Goal: Information Seeking & Learning: Learn about a topic

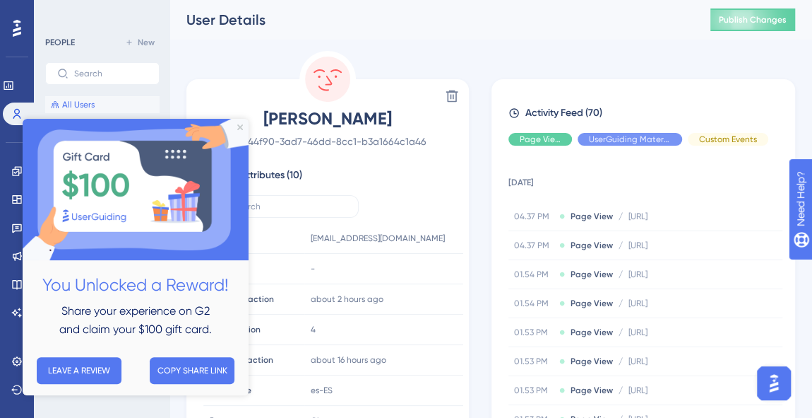
click at [84, 101] on span "All Users" at bounding box center [78, 104] width 32 height 11
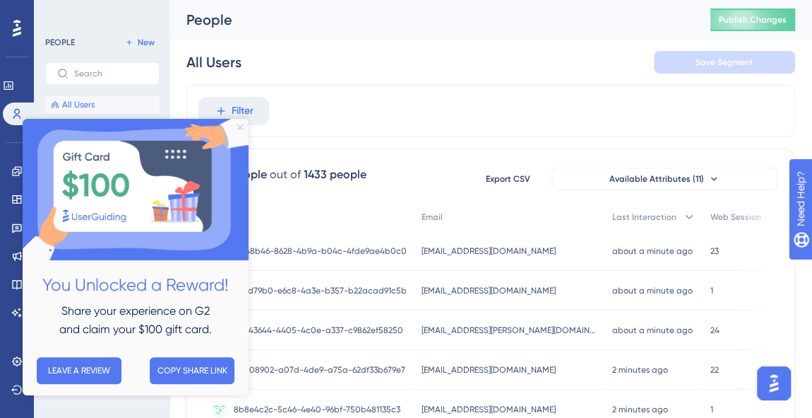
click at [242, 126] on icon "Close Preview" at bounding box center [240, 127] width 6 height 6
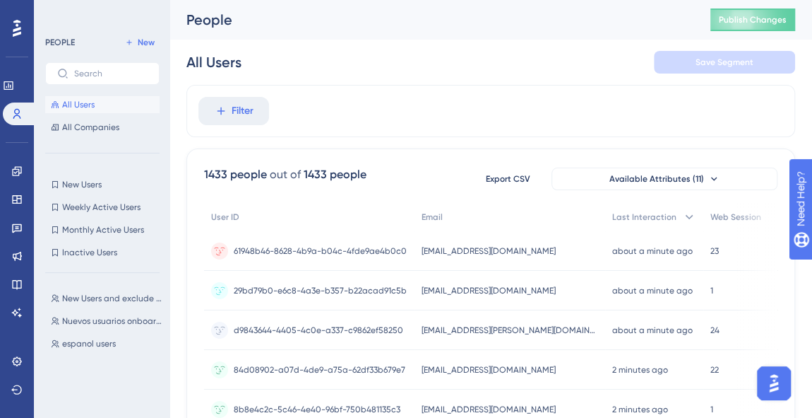
scroll to position [0, 9]
click at [709, 177] on icon at bounding box center [714, 178] width 11 height 11
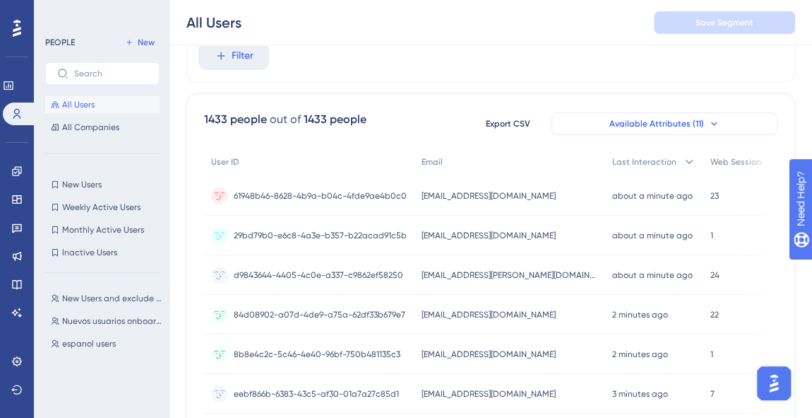
click at [694, 121] on button "Available Attributes (11)" at bounding box center [665, 123] width 226 height 23
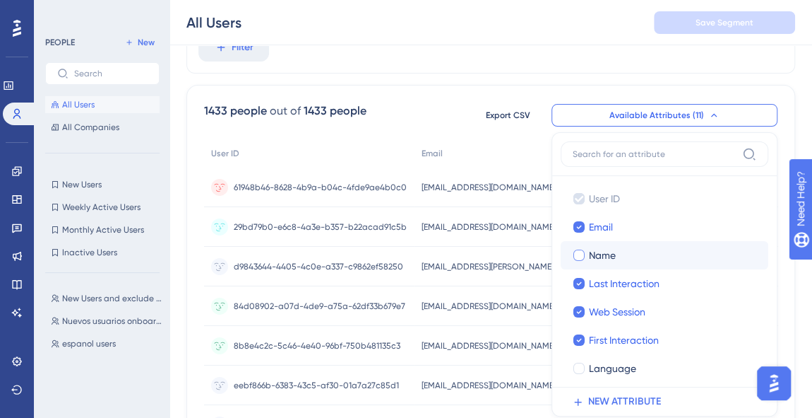
scroll to position [5, 9]
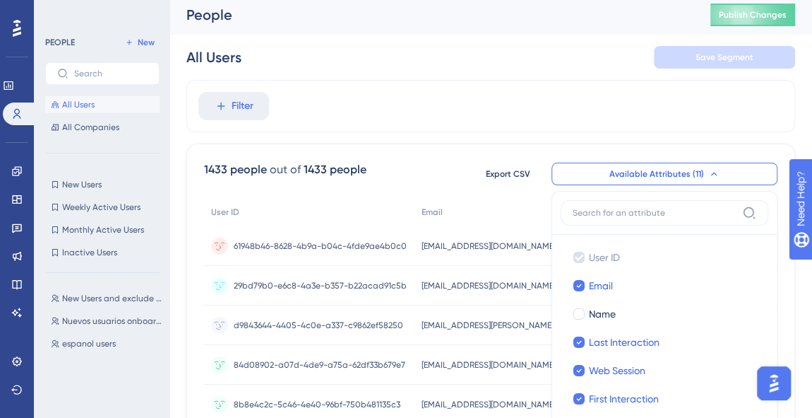
click at [540, 115] on div "Filter" at bounding box center [491, 106] width 609 height 52
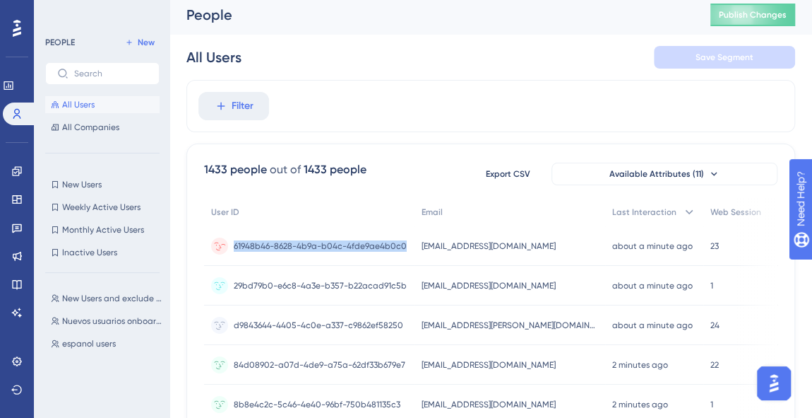
drag, startPoint x: 225, startPoint y: 242, endPoint x: 398, endPoint y: 247, distance: 173.9
click at [398, 247] on div "61948b46-8628-4b9a-b04c-4fde9ae4b0c0 61948b46-8628-4b9a-b04c-4fde9ae4b0c0" at bounding box center [309, 246] width 211 height 40
copy span "61948b46-8628-4b9a-b04c-4fde9ae4b0c0"
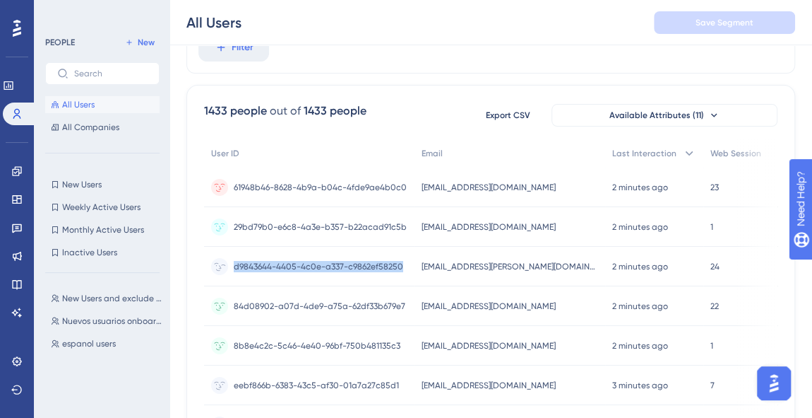
drag, startPoint x: 394, startPoint y: 265, endPoint x: 225, endPoint y: 260, distance: 168.9
click at [225, 260] on div "d9843644-4405-4c0e-a337-c9862ef58250 d9843644-4405-4c0e-a337-c9862ef58250" at bounding box center [309, 267] width 211 height 40
copy span "d9843644-4405-4c0e-a337-c9862ef58250"
click at [19, 365] on icon at bounding box center [16, 360] width 11 height 11
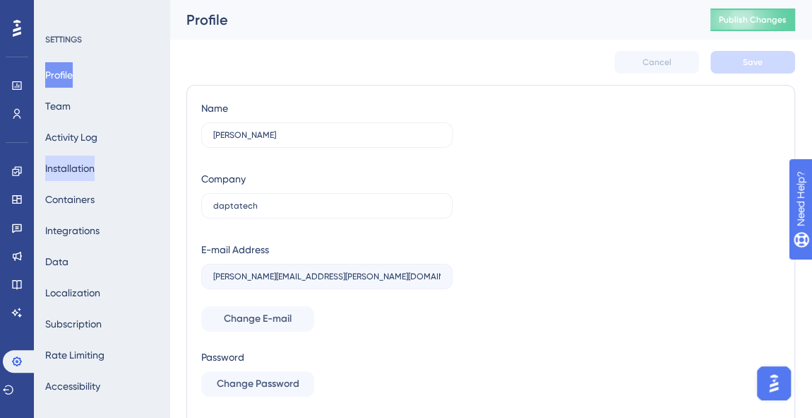
click at [83, 172] on button "Installation" at bounding box center [69, 167] width 49 height 25
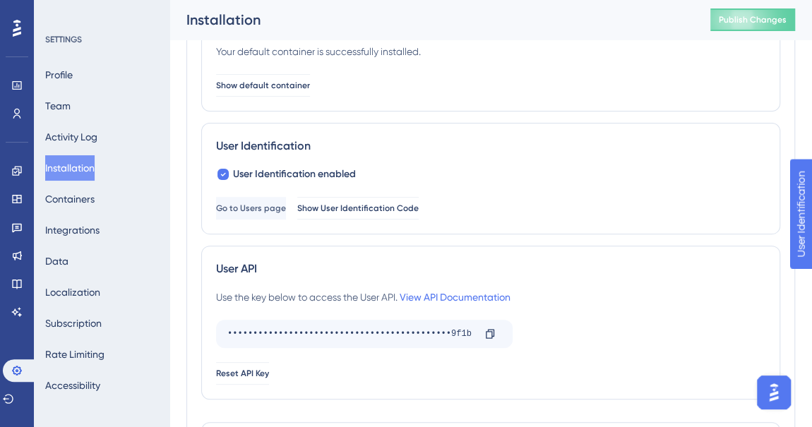
scroll to position [192, 0]
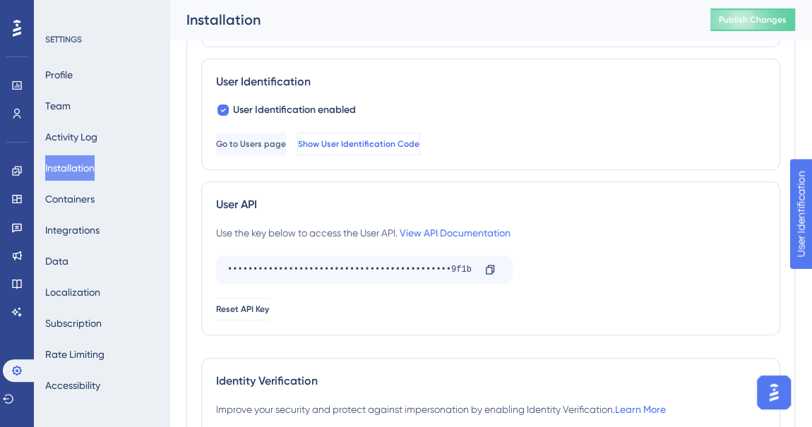
click at [404, 145] on span "Show User Identification Code" at bounding box center [359, 143] width 122 height 11
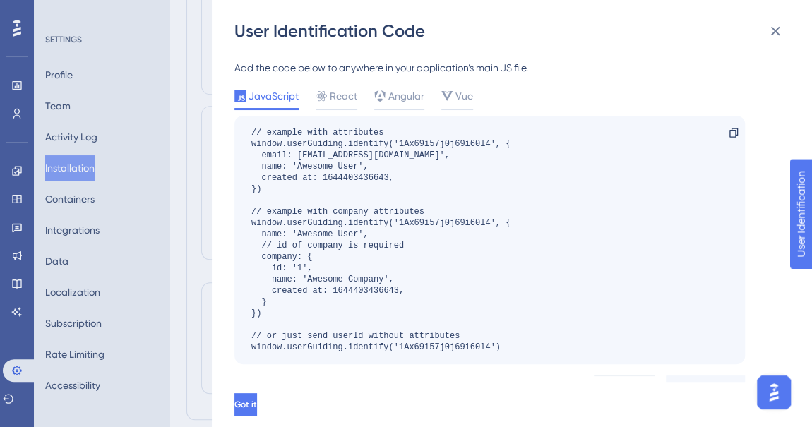
scroll to position [314, 0]
click at [770, 32] on icon at bounding box center [775, 31] width 17 height 17
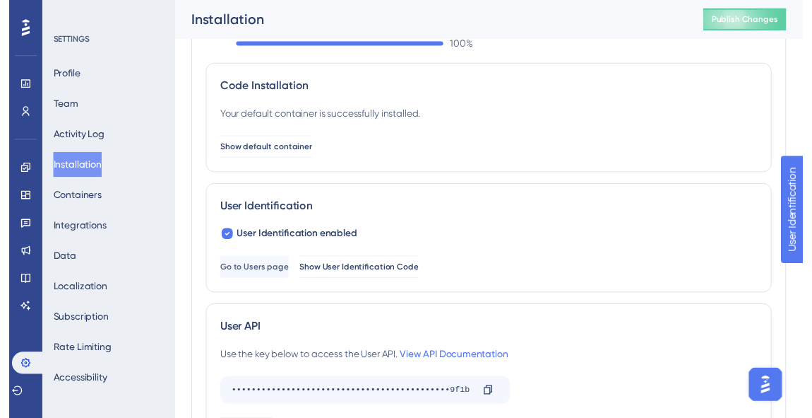
scroll to position [0, 0]
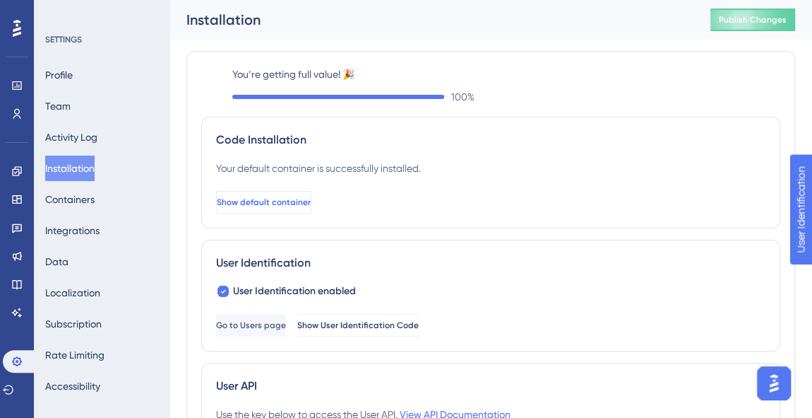
click at [290, 201] on span "Show default container" at bounding box center [264, 201] width 94 height 11
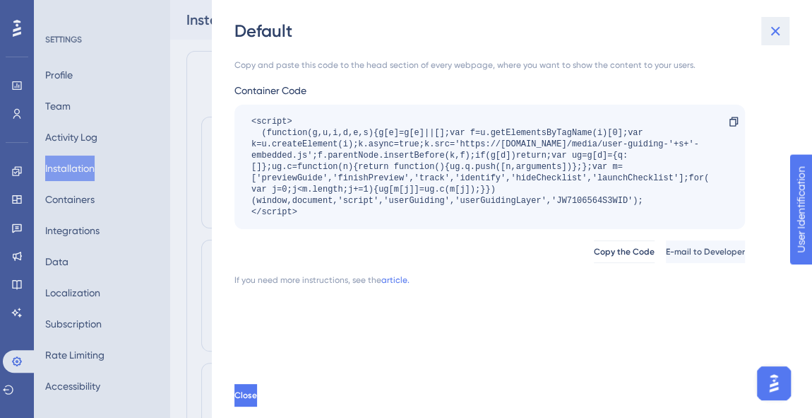
click at [781, 30] on icon at bounding box center [775, 31] width 17 height 17
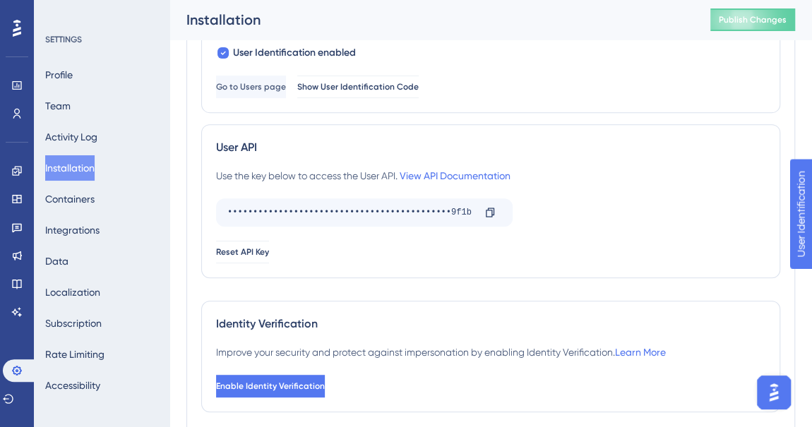
scroll to position [57, 0]
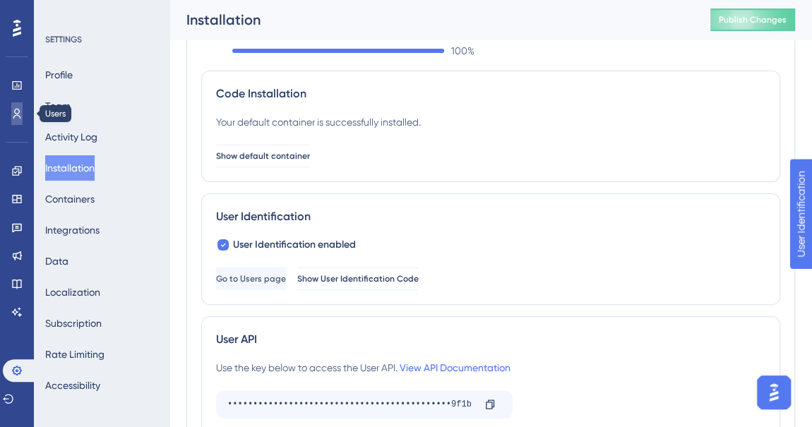
click at [18, 107] on link at bounding box center [16, 113] width 11 height 23
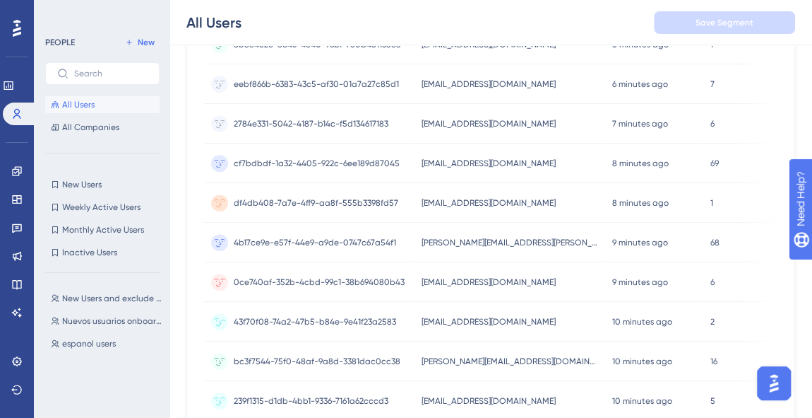
scroll to position [755, 0]
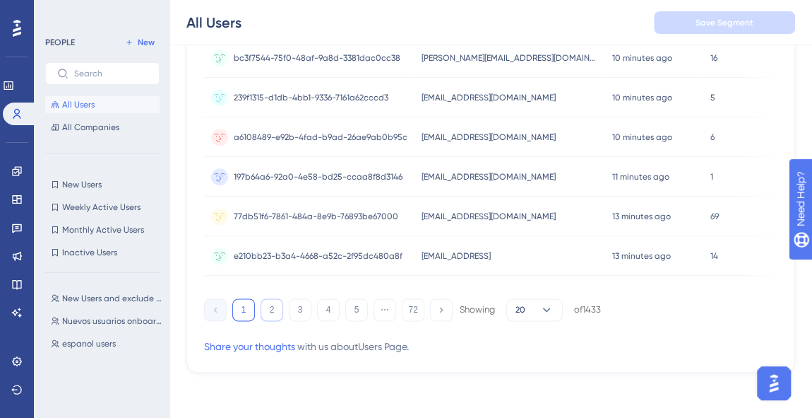
click at [273, 311] on button "2" at bounding box center [272, 309] width 23 height 23
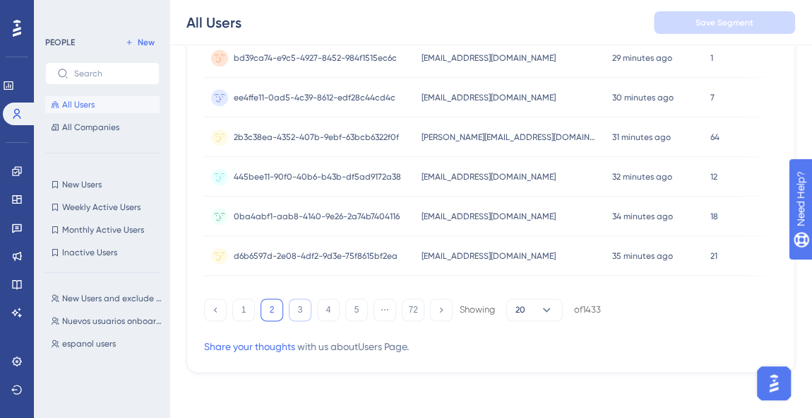
click at [305, 308] on button "3" at bounding box center [300, 309] width 23 height 23
click at [278, 310] on button "2" at bounding box center [272, 309] width 23 height 23
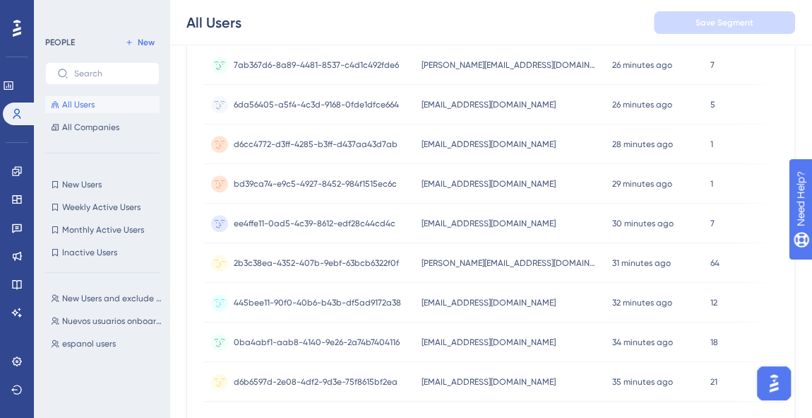
click at [456, 260] on span "[PERSON_NAME][EMAIL_ADDRESS][DOMAIN_NAME]" at bounding box center [510, 262] width 177 height 11
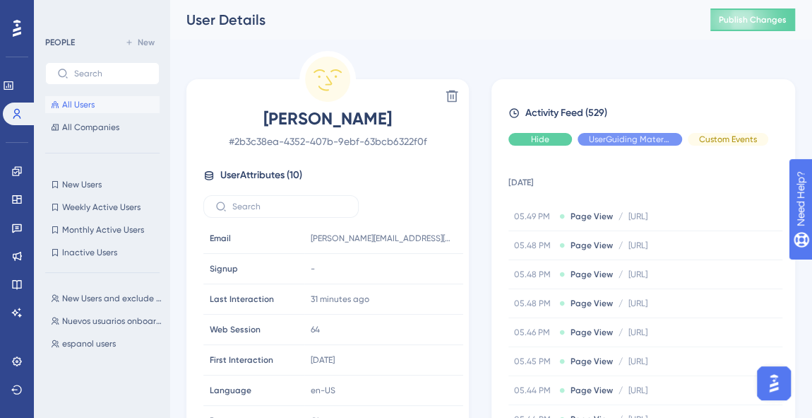
click at [539, 141] on span "Hide" at bounding box center [540, 139] width 18 height 11
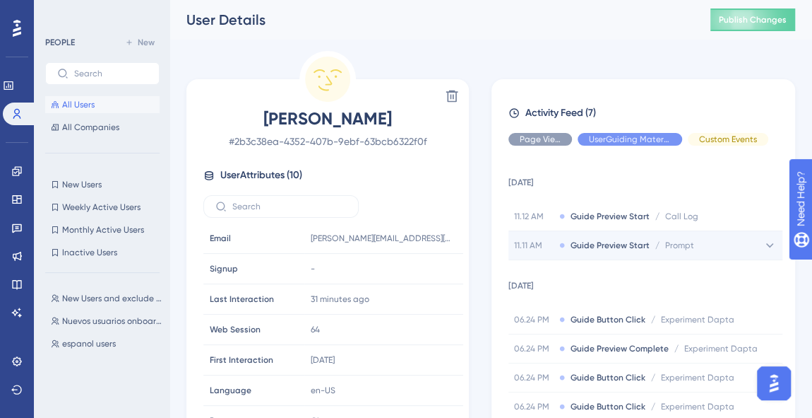
scroll to position [51, 0]
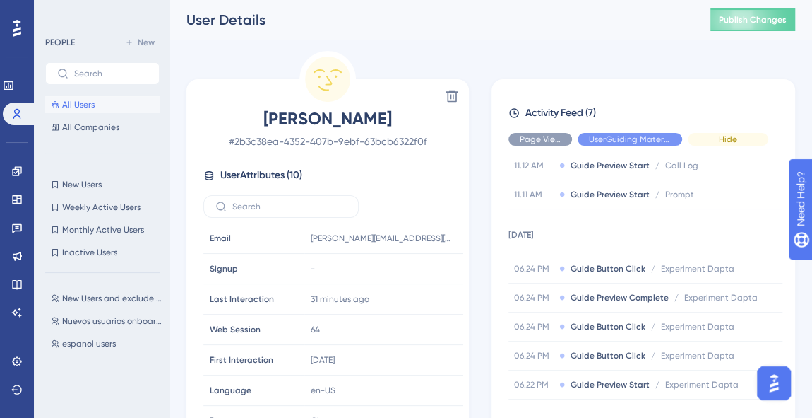
click at [733, 145] on div "Hide" at bounding box center [728, 139] width 81 height 13
click at [651, 133] on div "Hide" at bounding box center [630, 139] width 105 height 13
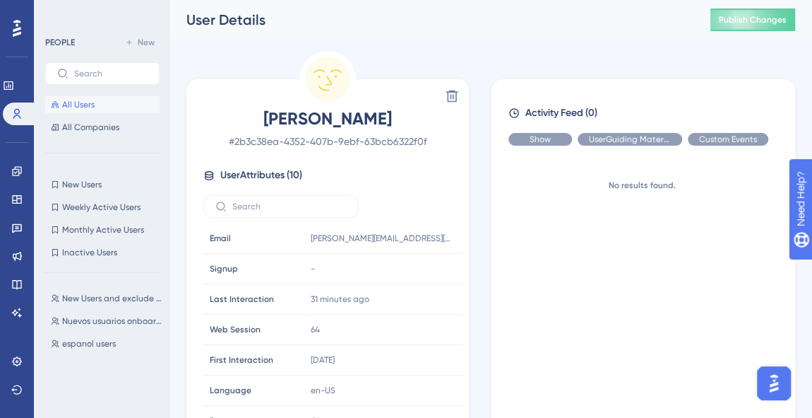
click at [543, 139] on span "Show" at bounding box center [540, 139] width 21 height 11
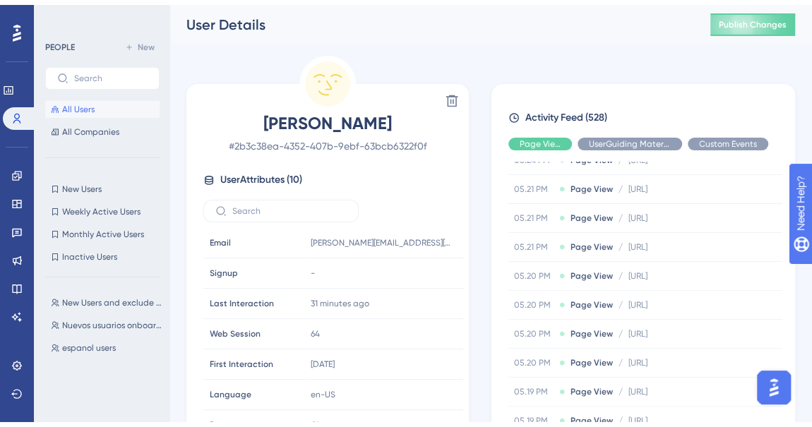
scroll to position [1164, 0]
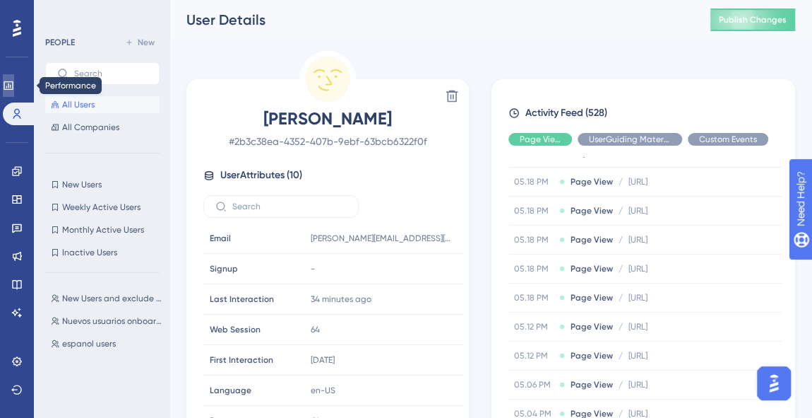
click at [14, 88] on icon at bounding box center [8, 85] width 11 height 11
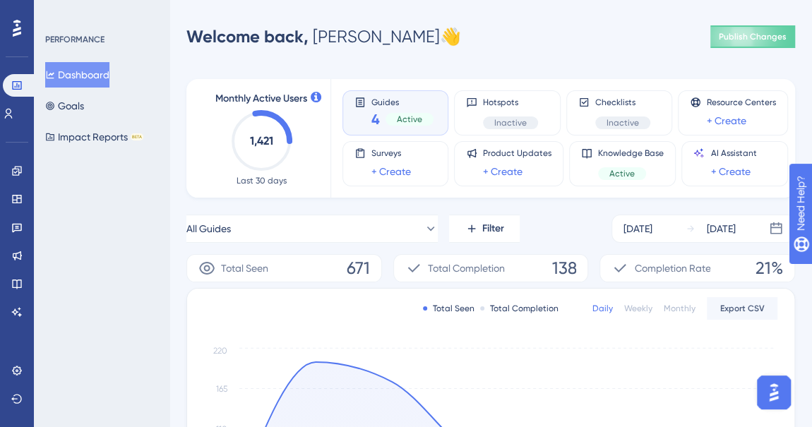
click at [649, 309] on div "Weekly" at bounding box center [639, 308] width 28 height 11
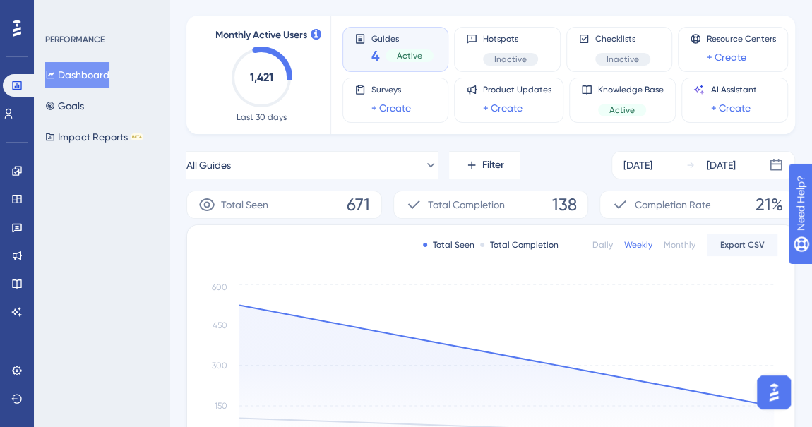
scroll to position [128, 0]
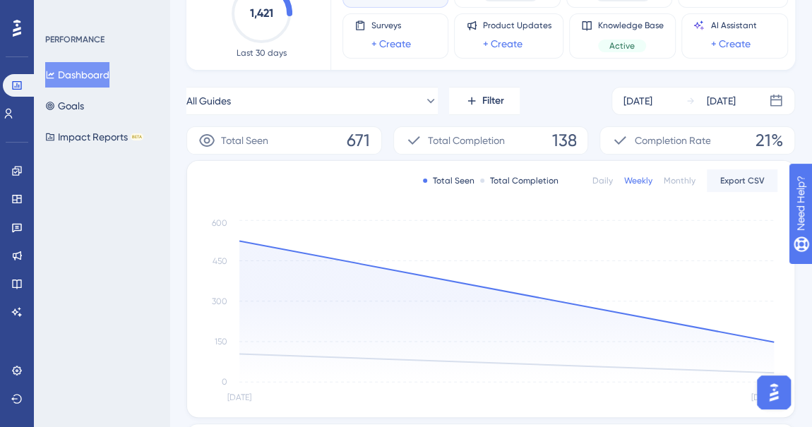
click at [670, 177] on div "Monthly" at bounding box center [680, 180] width 32 height 11
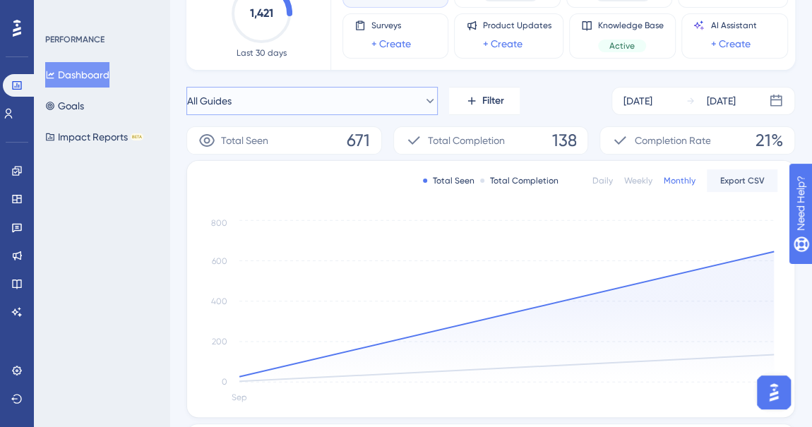
click at [250, 105] on button "All Guides" at bounding box center [313, 101] width 252 height 28
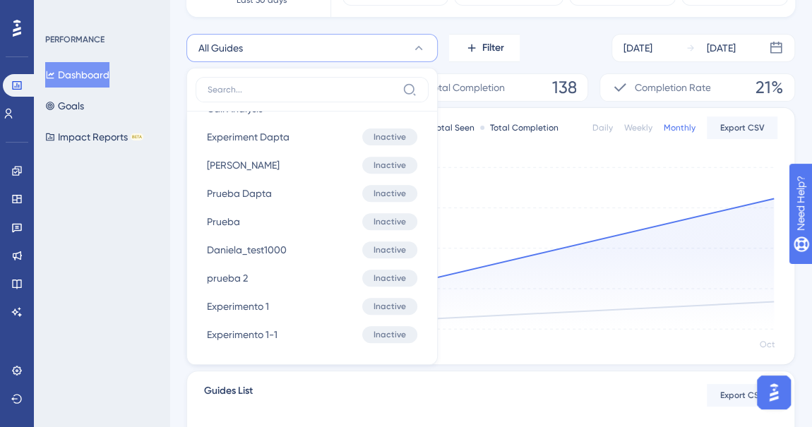
scroll to position [0, 0]
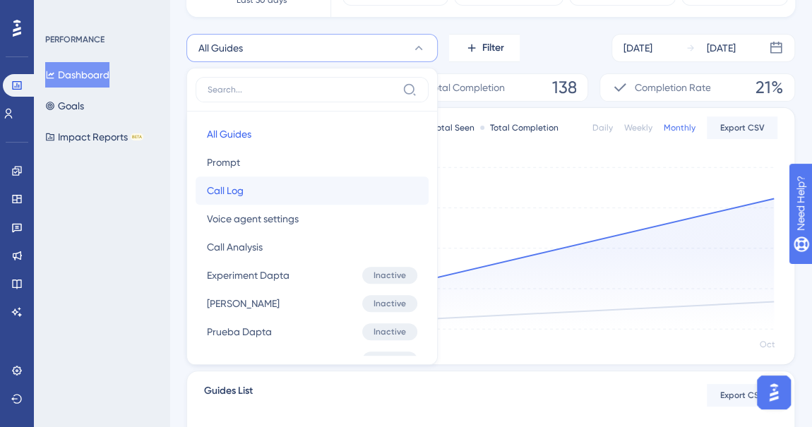
click at [237, 188] on span "Call Log" at bounding box center [225, 190] width 37 height 17
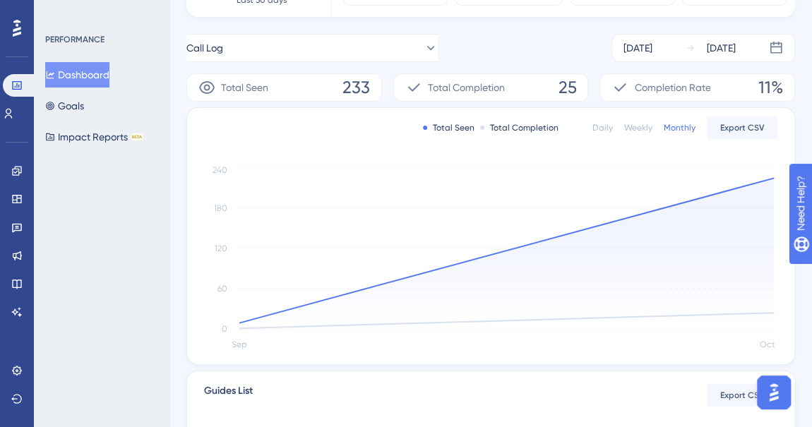
scroll to position [52, 0]
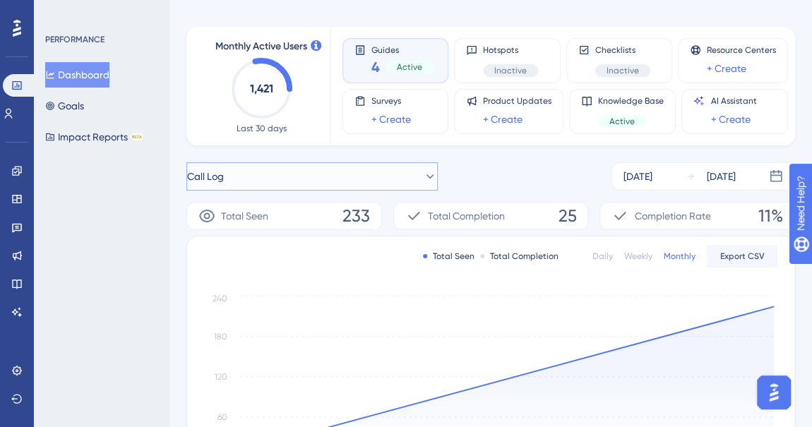
click at [244, 177] on button "Call Log" at bounding box center [313, 176] width 252 height 28
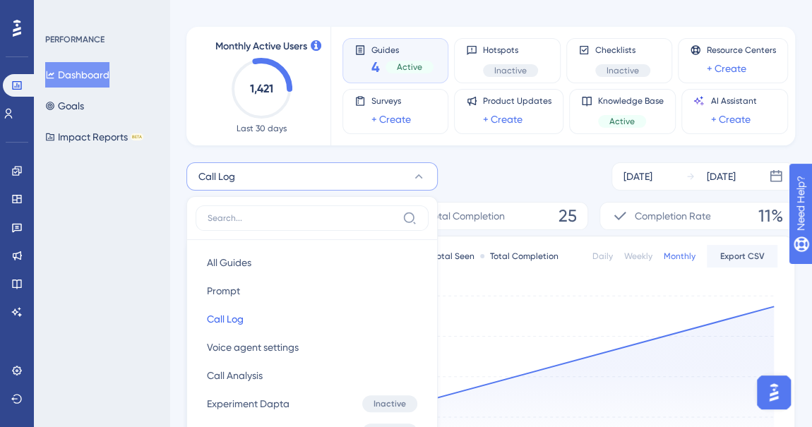
scroll to position [175, 0]
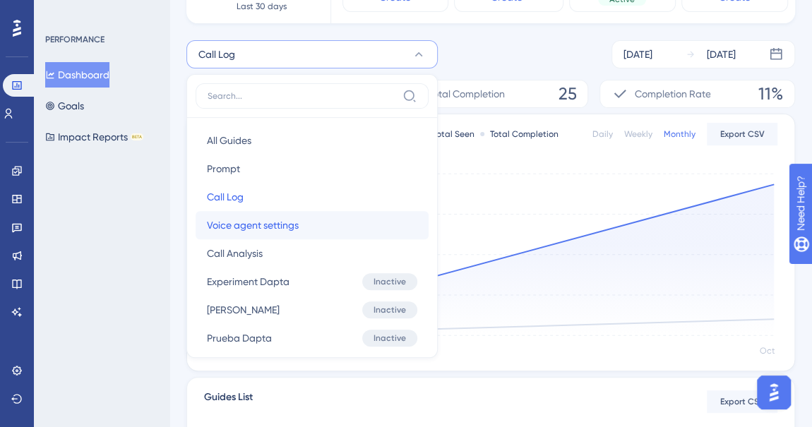
click at [268, 223] on span "Voice agent settings" at bounding box center [253, 225] width 92 height 17
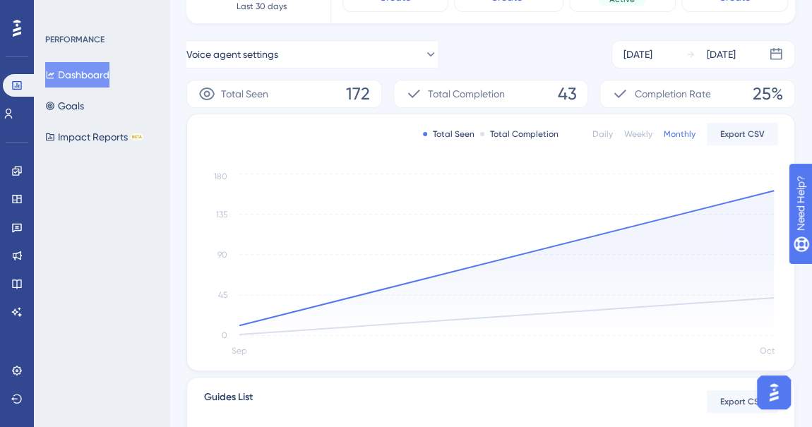
scroll to position [0, 0]
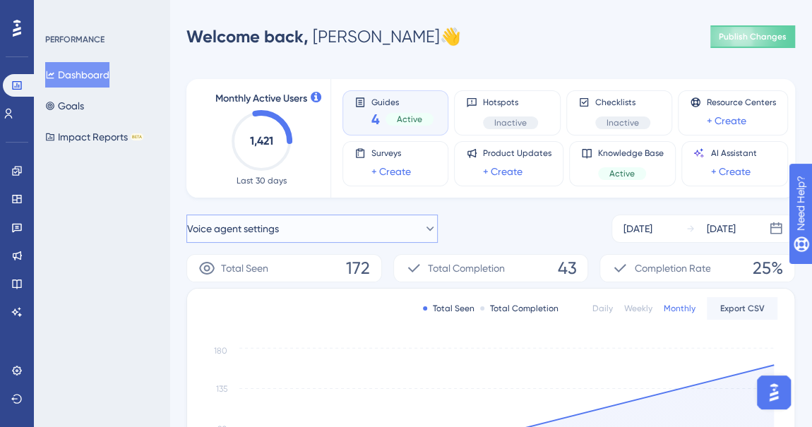
click at [279, 234] on span "Voice agent settings" at bounding box center [233, 228] width 92 height 17
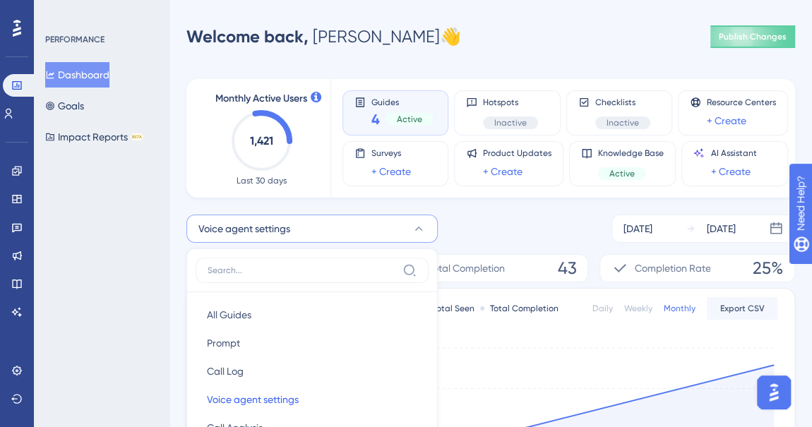
scroll to position [175, 0]
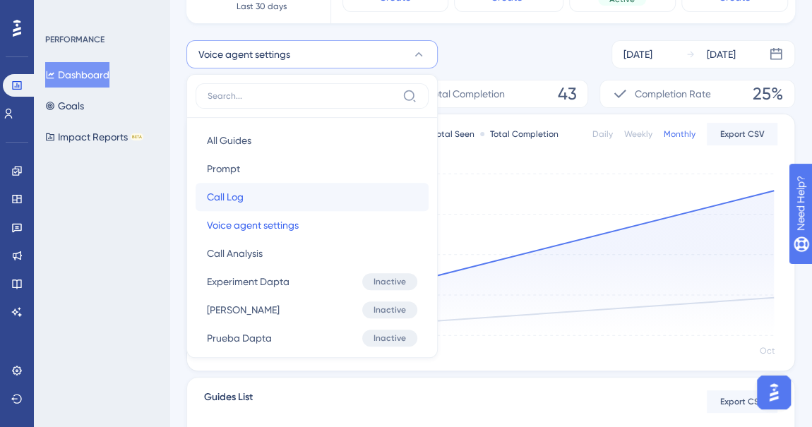
click at [249, 189] on button "Call Log Call Log" at bounding box center [312, 197] width 233 height 28
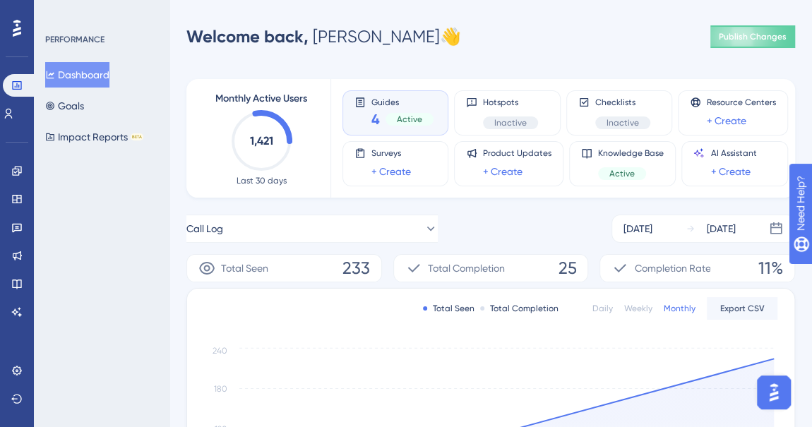
scroll to position [64, 0]
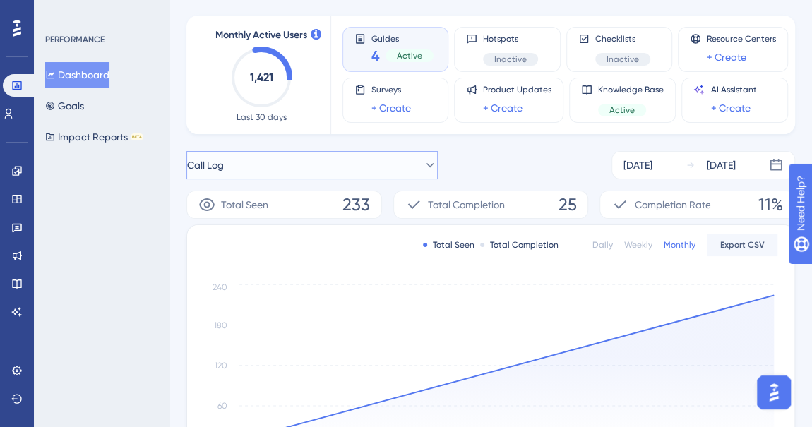
click at [377, 169] on button "Call Log" at bounding box center [313, 165] width 252 height 28
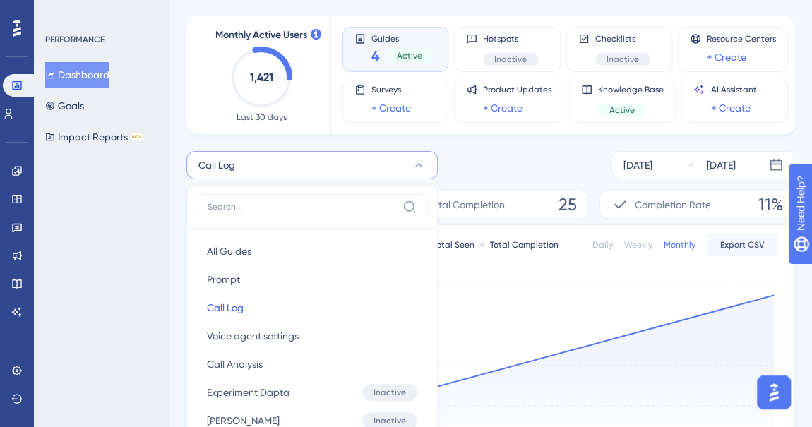
scroll to position [177, 0]
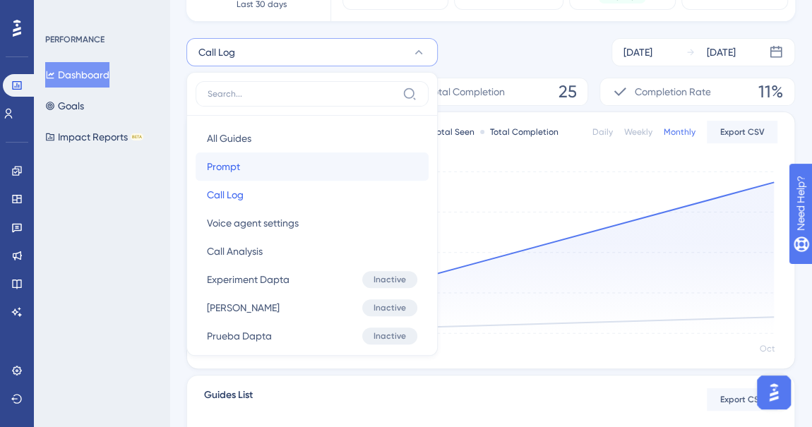
click at [284, 169] on button "Prompt Prompt" at bounding box center [312, 167] width 233 height 28
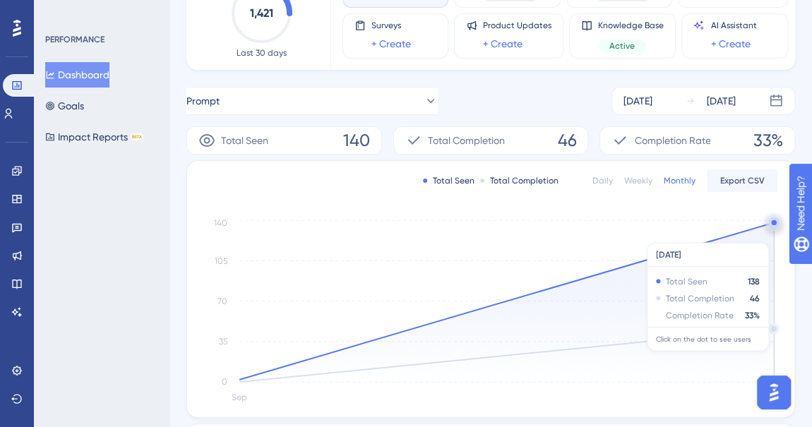
scroll to position [0, 0]
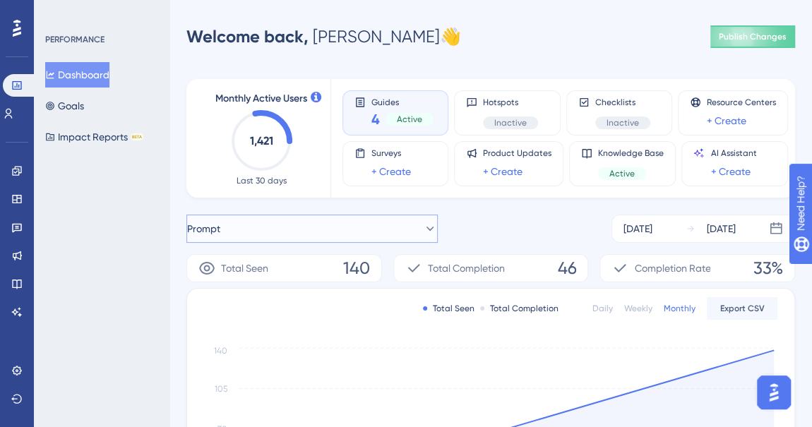
click at [309, 230] on button "Prompt" at bounding box center [313, 229] width 252 height 28
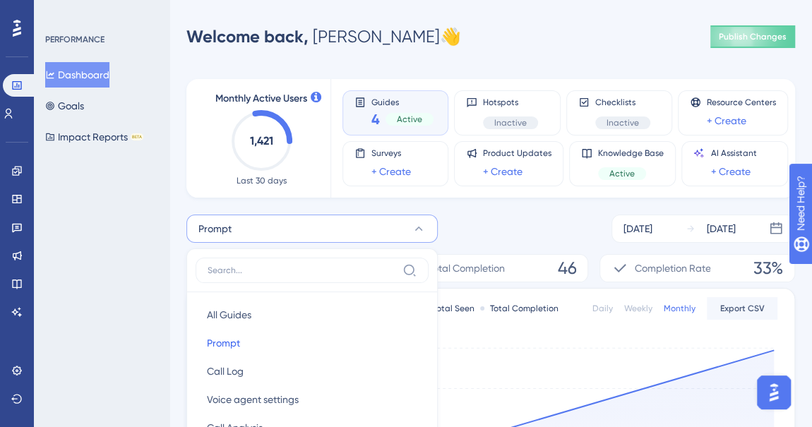
scroll to position [177, 0]
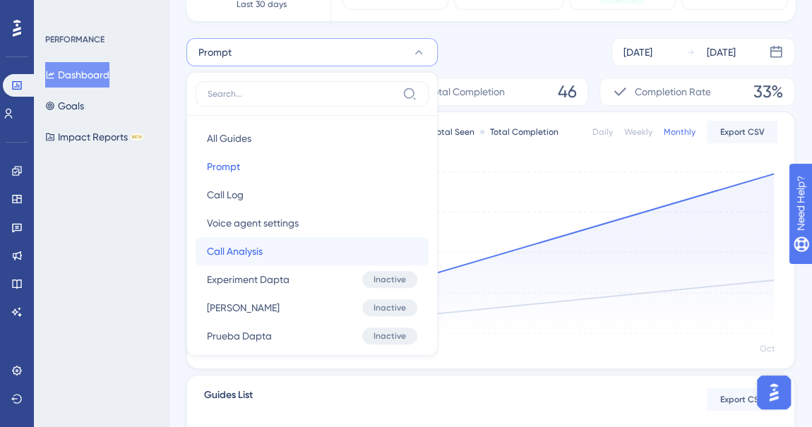
click at [268, 243] on button "Call Analysis Call Analysis" at bounding box center [312, 251] width 233 height 28
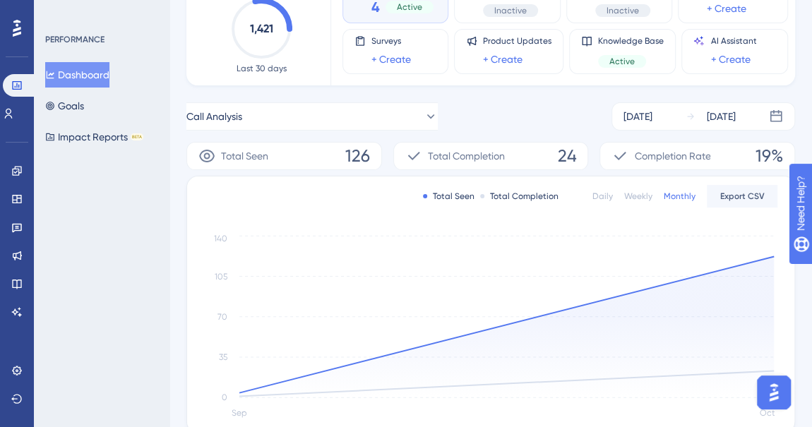
scroll to position [48, 0]
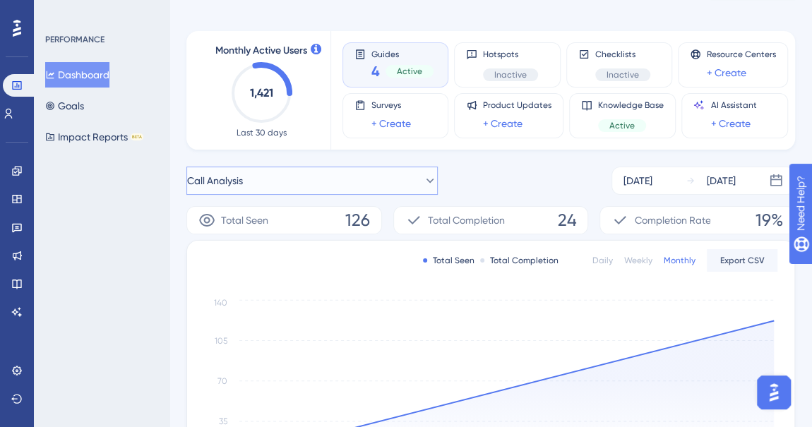
click at [393, 175] on button "Call Analysis" at bounding box center [313, 181] width 252 height 28
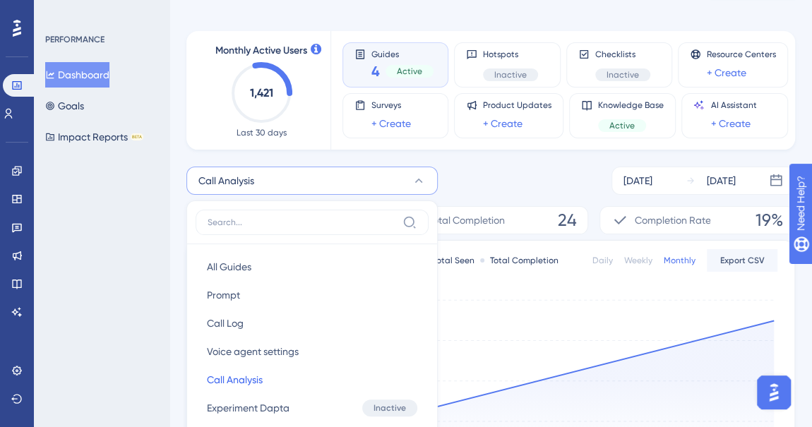
scroll to position [175, 0]
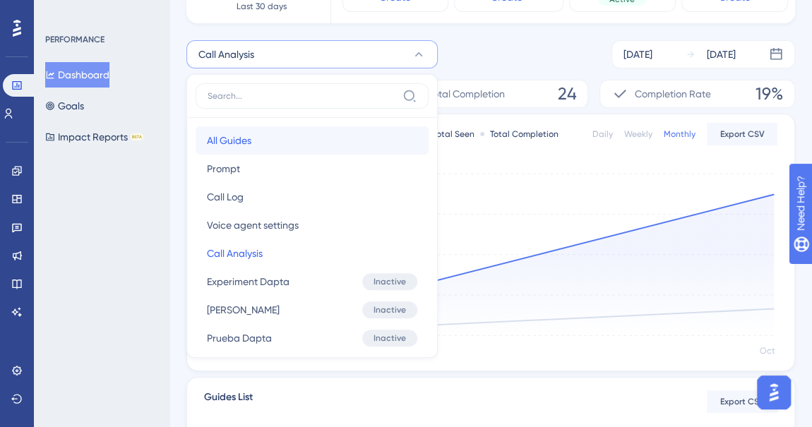
click at [268, 149] on button "All Guides All Guides" at bounding box center [312, 140] width 233 height 28
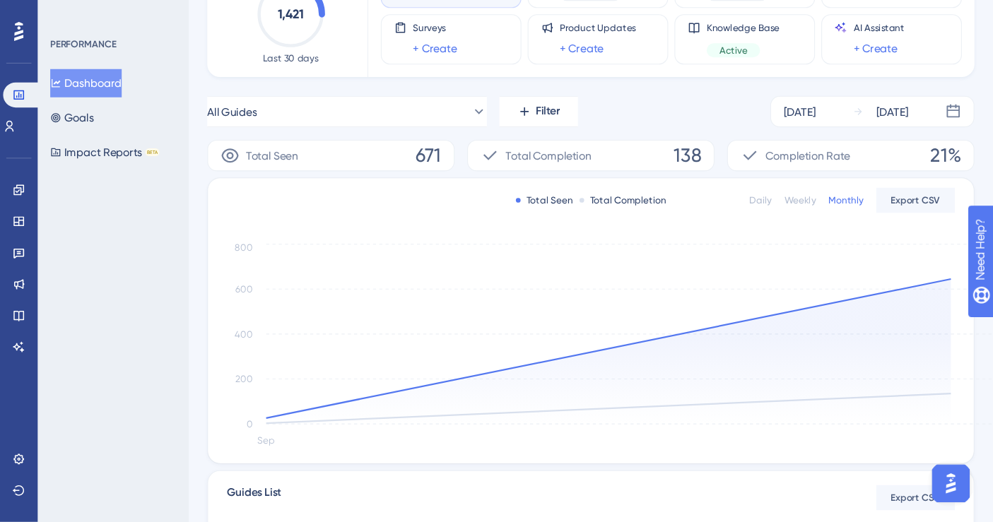
scroll to position [129, 0]
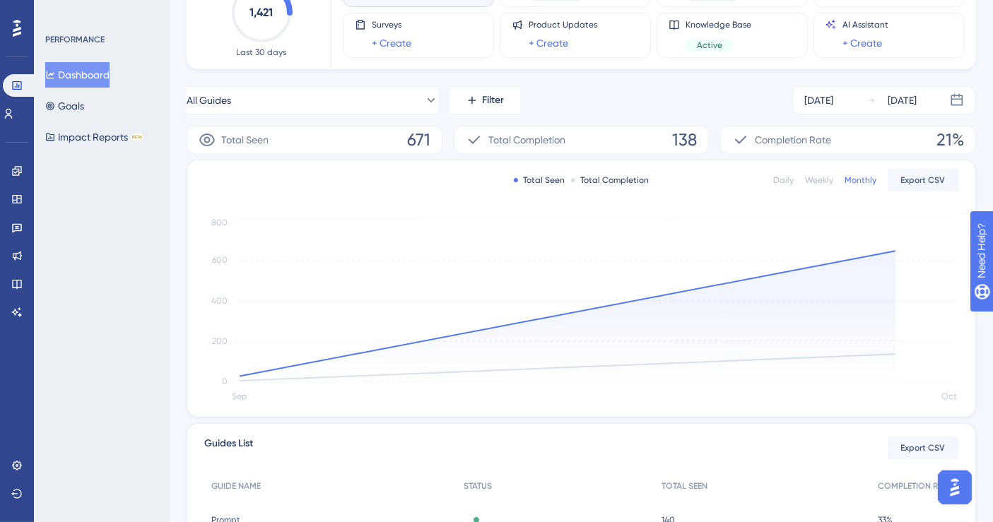
drag, startPoint x: 822, startPoint y: 0, endPoint x: 2, endPoint y: 353, distance: 892.1
click at [1, 353] on div "Performance Users Engagement Widgets Feedback Product Updates Knowledge Base AI…" at bounding box center [17, 261] width 34 height 522
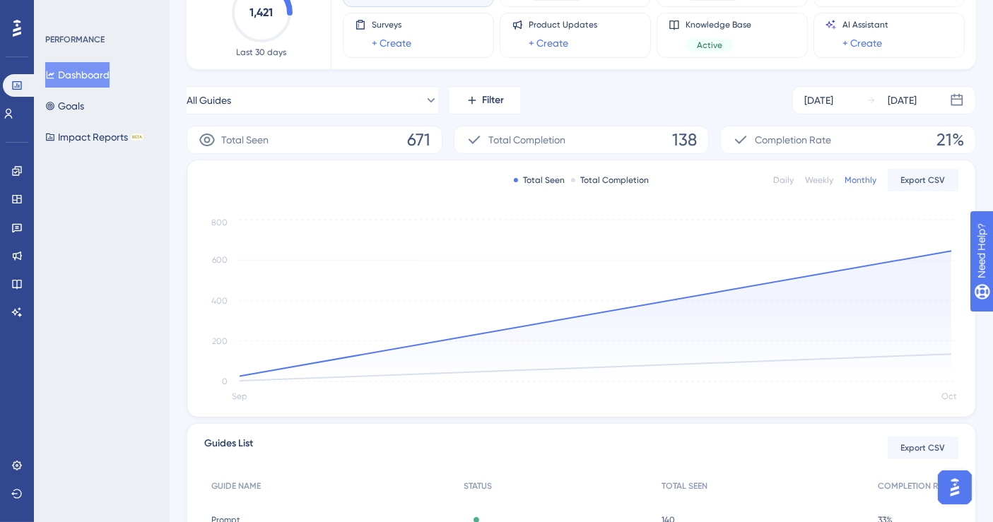
click at [153, 360] on div "PERFORMANCE Dashboard Goals Impact Reports BETA" at bounding box center [102, 261] width 136 height 522
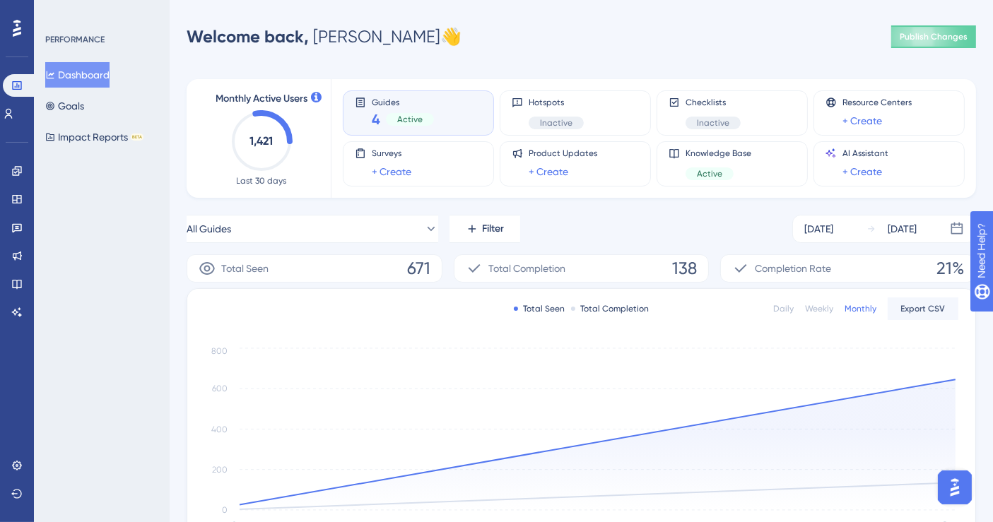
scroll to position [78, 0]
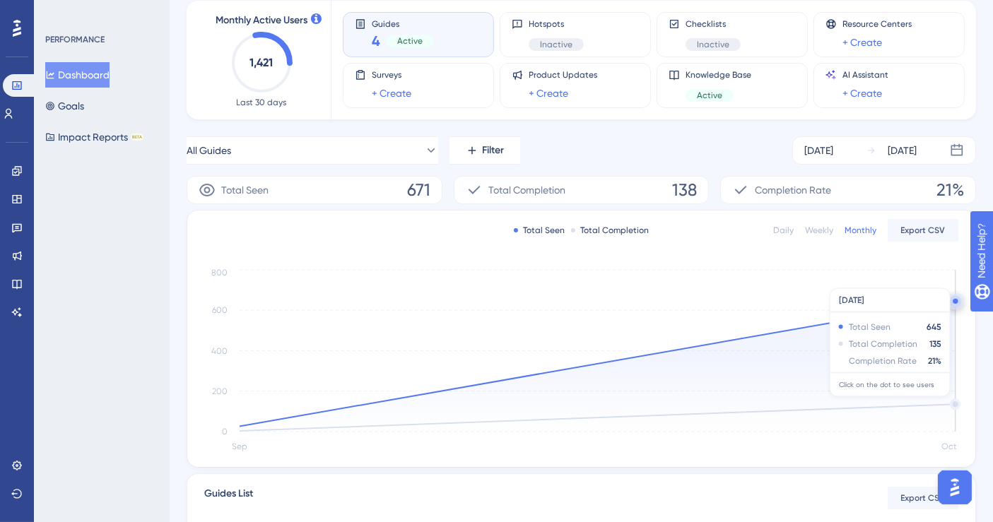
click at [812, 403] on icon at bounding box center [597, 366] width 716 height 131
click at [812, 403] on icon "Sep Oct 0 200 400 600 800" at bounding box center [581, 361] width 755 height 190
click at [812, 403] on icon at bounding box center [597, 366] width 716 height 131
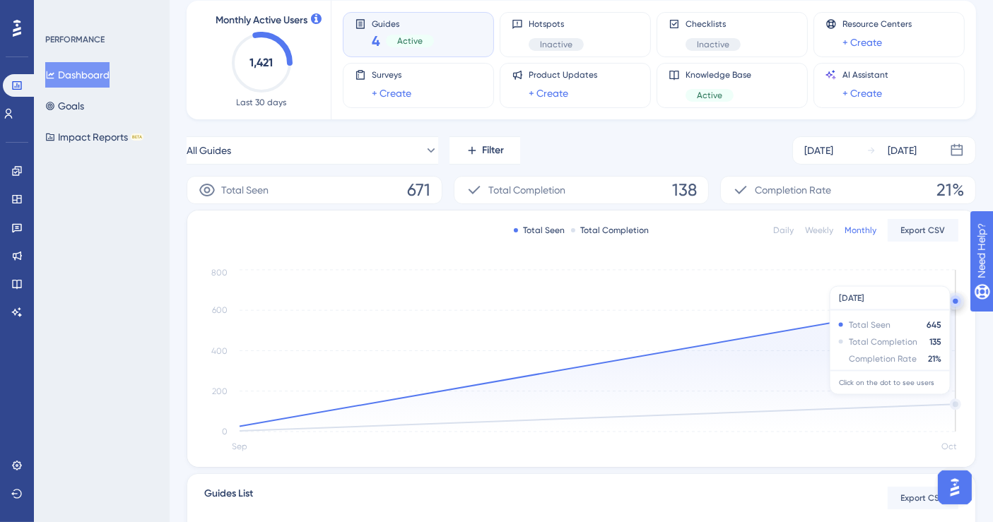
click at [812, 406] on icon "Sep Oct 0 200 400 600 800" at bounding box center [581, 361] width 755 height 190
click at [812, 403] on icon "Sep Oct 0 200 400 600 800" at bounding box center [581, 361] width 755 height 190
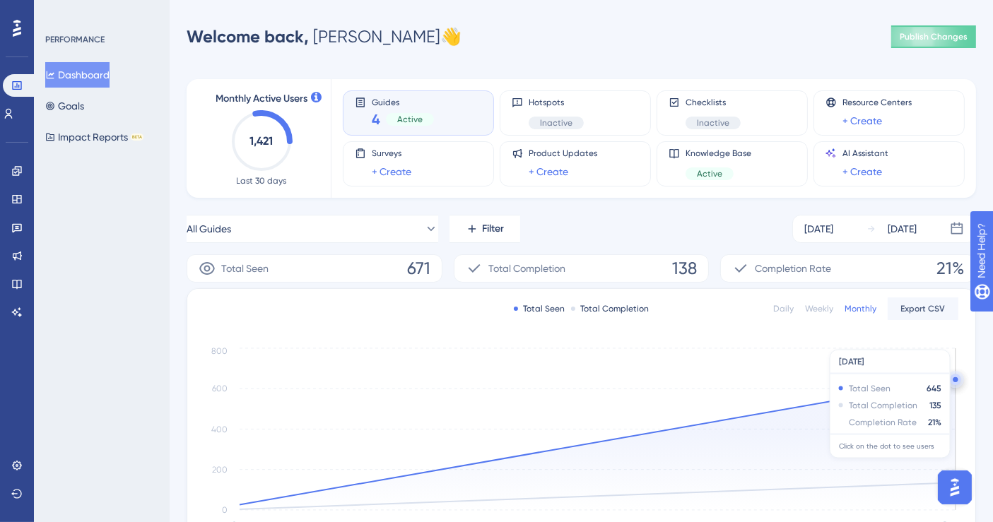
scroll to position [157, 0]
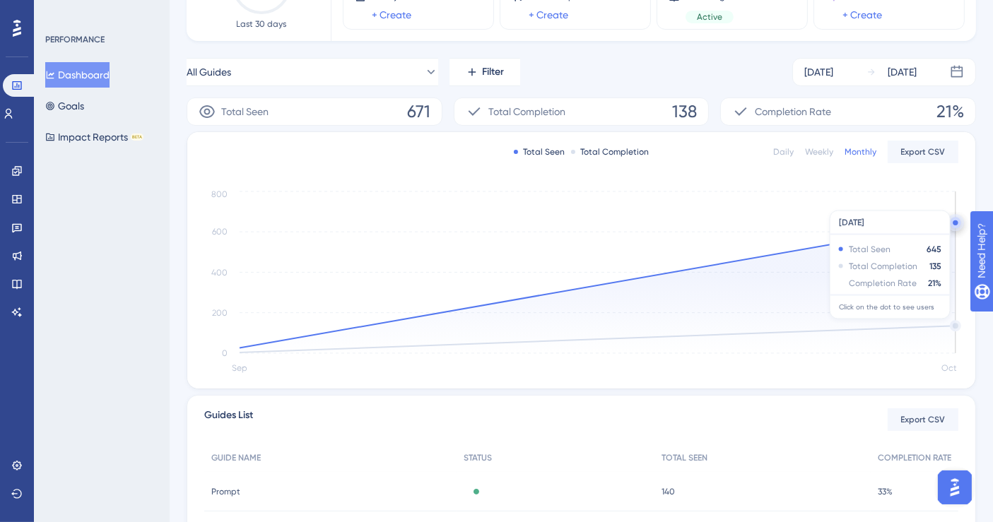
click at [812, 325] on circle at bounding box center [955, 325] width 8 height 8
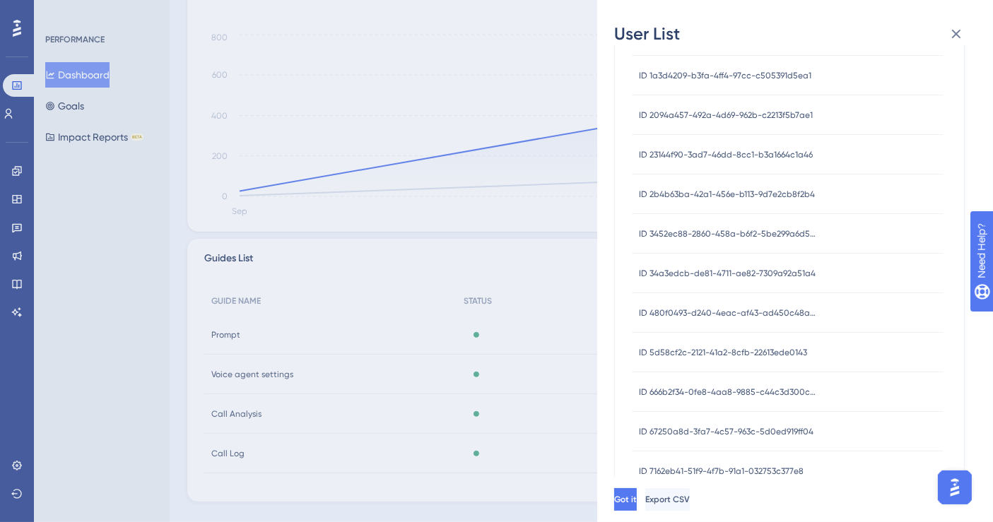
scroll to position [0, 0]
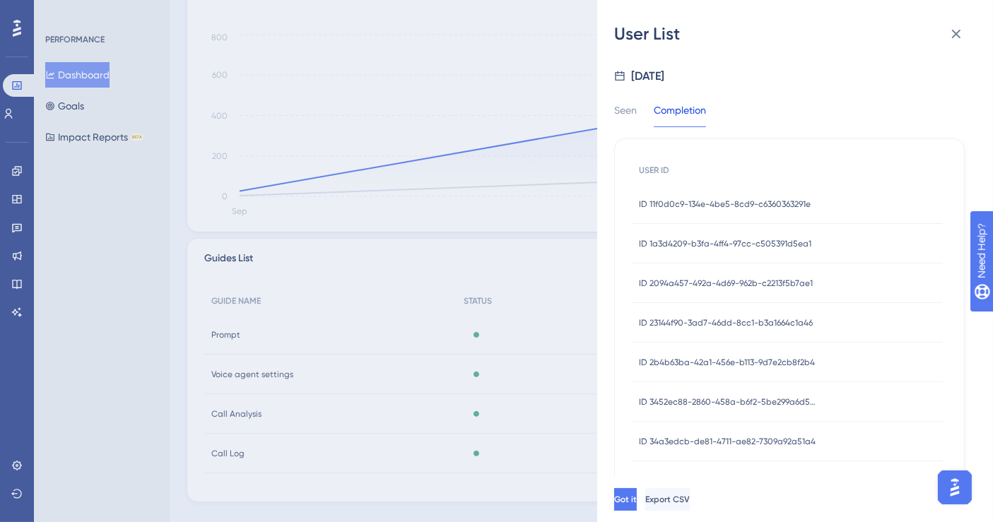
click at [735, 203] on span "ID 11f0d0c9-134e-4be5-8cd9-c6360363291e" at bounding box center [725, 204] width 172 height 11
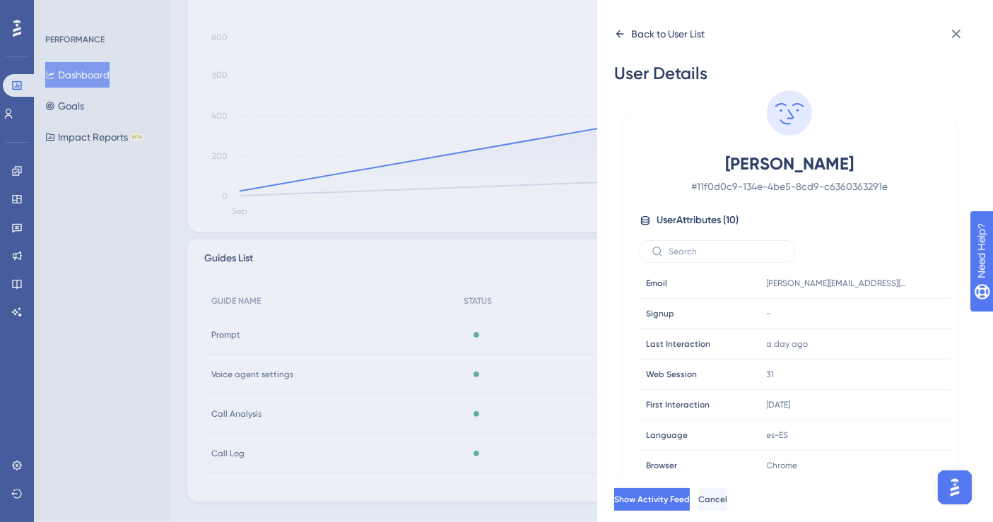
click at [617, 35] on icon at bounding box center [620, 33] width 8 height 7
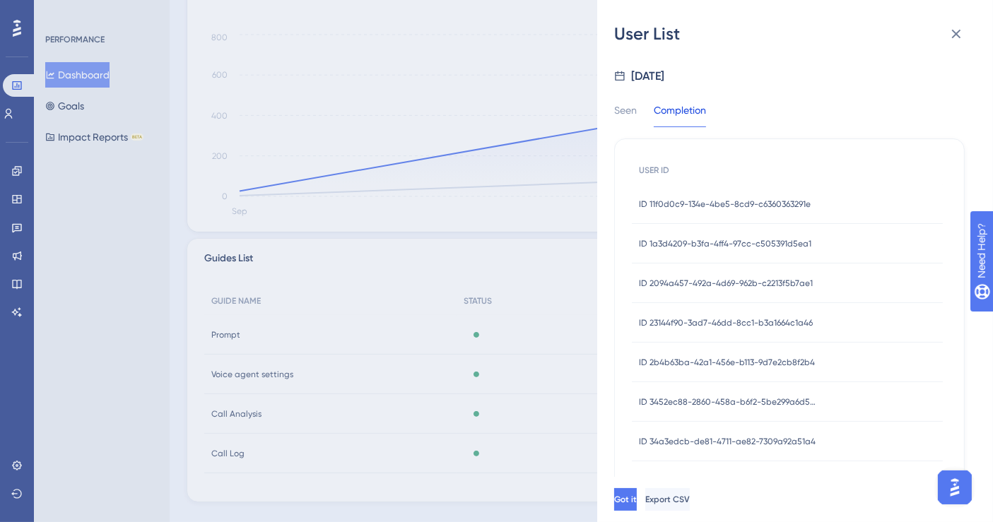
click at [781, 249] on div "ID 1a3d4209-b3fa-4ff4-97cc-c505391d5ea1 ID 1a3d4209-b3fa-4ff4-97cc-c505391d5ea1" at bounding box center [725, 244] width 172 height 40
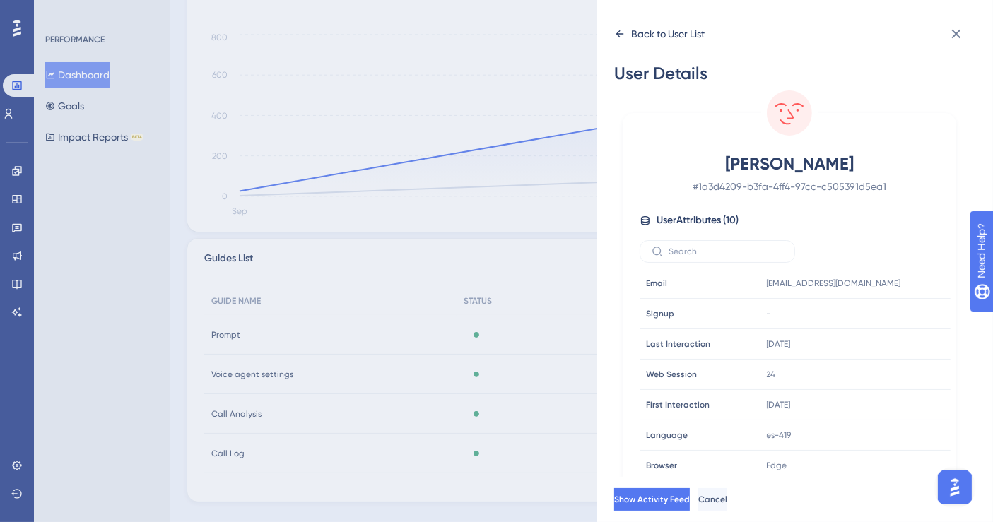
click at [617, 32] on icon at bounding box center [620, 33] width 8 height 7
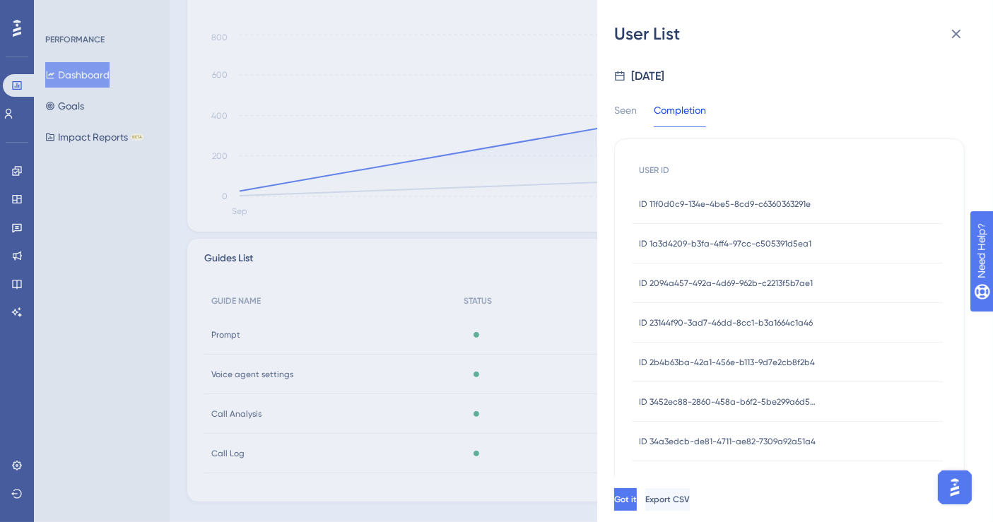
click at [795, 319] on span "ID 23144f90-3ad7-46dd-8cc1-b3a1664c1a46" at bounding box center [726, 322] width 174 height 11
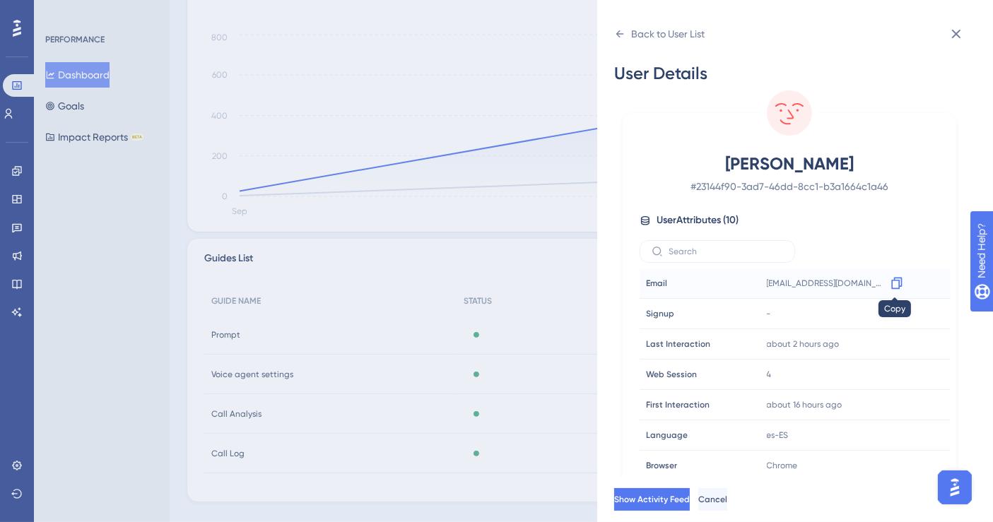
click at [812, 280] on icon at bounding box center [896, 284] width 11 height 12
